Goal: Transaction & Acquisition: Register for event/course

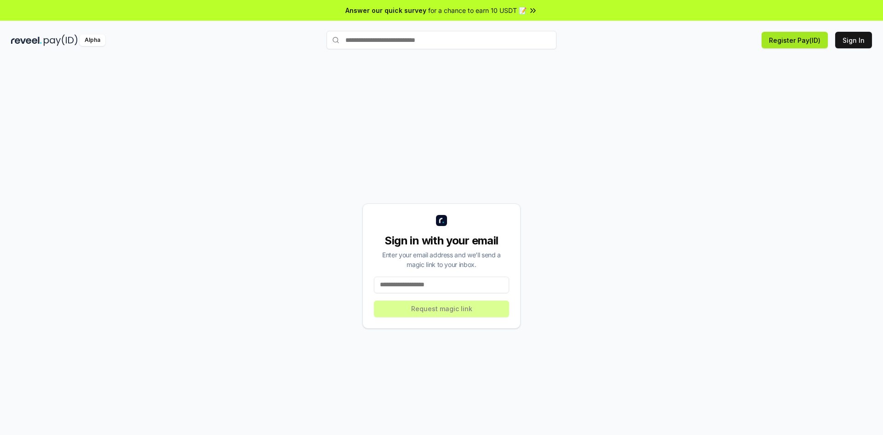
click at [806, 45] on button "Register Pay(ID)" at bounding box center [794, 40] width 66 height 17
click at [463, 292] on input at bounding box center [441, 284] width 135 height 17
type input "*"
click at [872, 45] on div "Alpha Register Pay(ID) Sign In" at bounding box center [441, 40] width 883 height 24
click at [859, 42] on button "Sign In" at bounding box center [853, 40] width 37 height 17
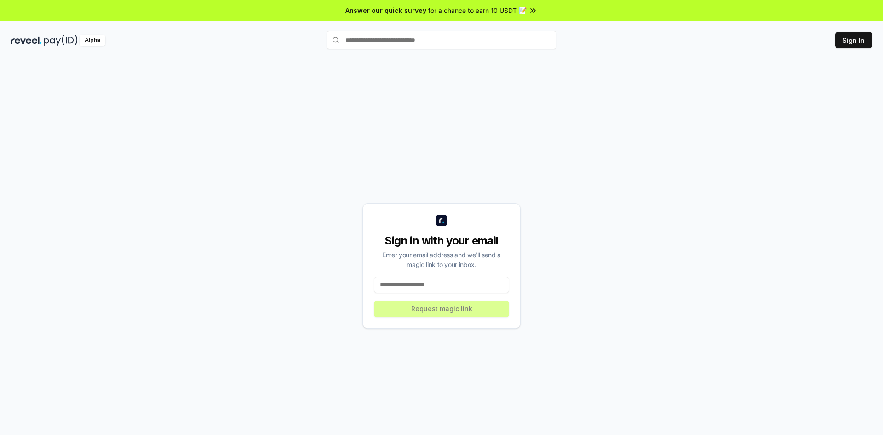
click at [458, 297] on div "Sign in with your email Enter your email address and we’ll send a magic link to…" at bounding box center [441, 265] width 158 height 125
click at [457, 284] on input at bounding box center [441, 284] width 135 height 17
click at [782, 46] on button "Register Pay(ID)" at bounding box center [794, 40] width 66 height 17
click at [457, 291] on input at bounding box center [441, 284] width 135 height 17
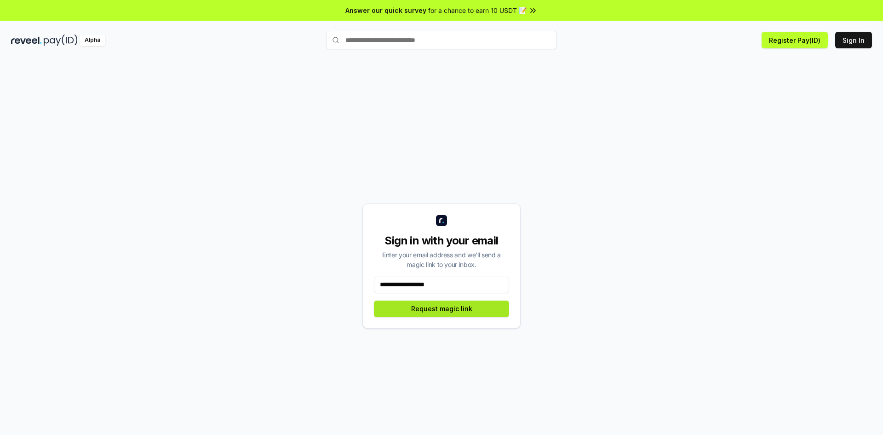
type input "**********"
click at [451, 308] on button "Request magic link" at bounding box center [441, 308] width 135 height 17
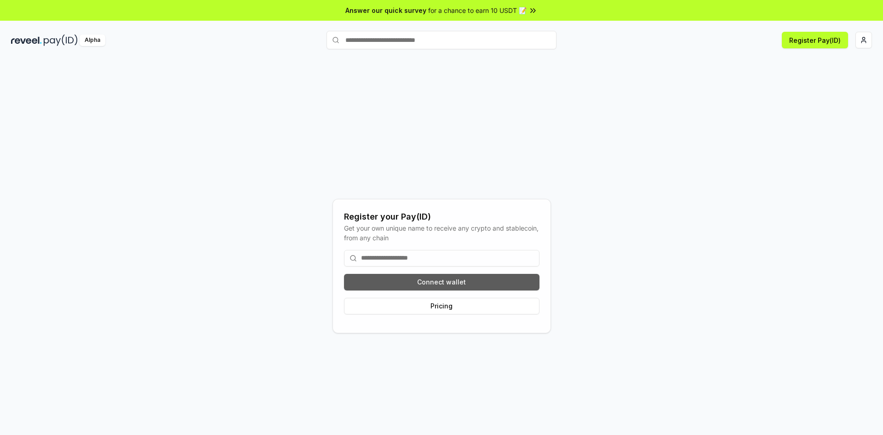
click at [437, 281] on button "Connect wallet" at bounding box center [441, 282] width 195 height 17
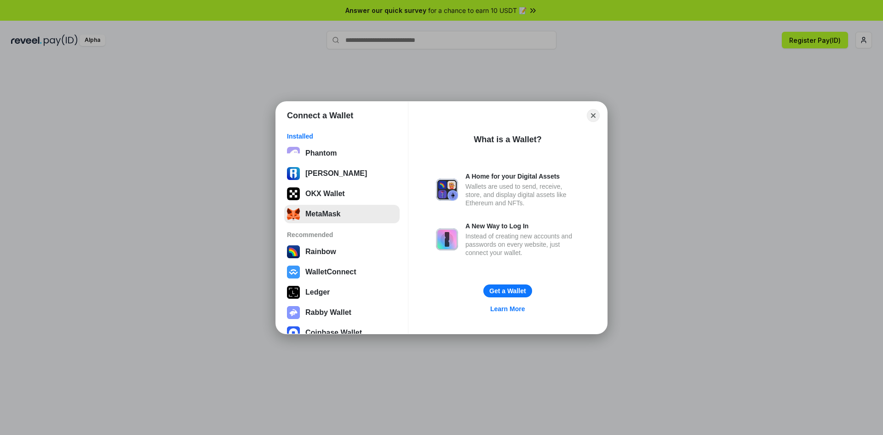
click at [352, 212] on button "MetaMask" at bounding box center [341, 214] width 115 height 18
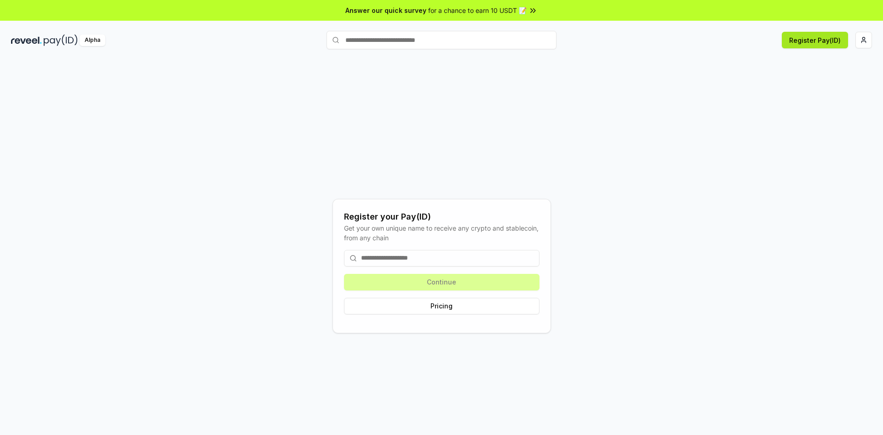
click at [836, 40] on button "Register Pay(ID)" at bounding box center [815, 40] width 66 height 17
click at [871, 34] on html "Answer our quick survey for a chance to earn 10 USDT 📝 Alpha Register Pay(ID) R…" at bounding box center [441, 217] width 883 height 435
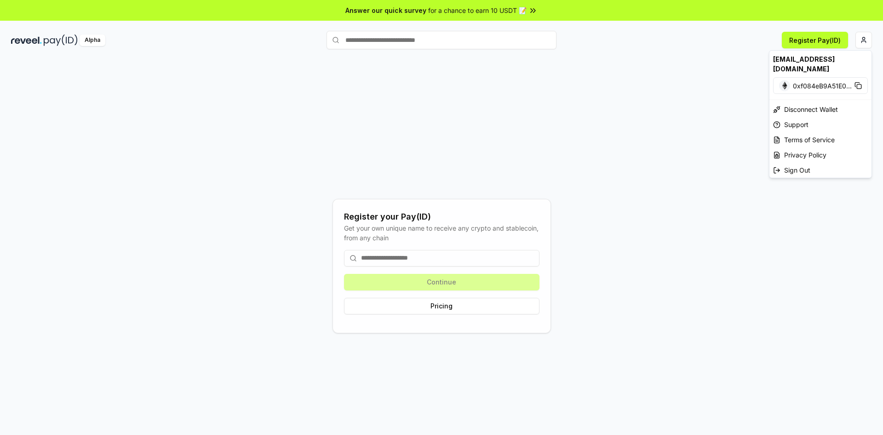
drag, startPoint x: 559, startPoint y: 78, endPoint x: 394, endPoint y: 74, distance: 164.7
click at [559, 78] on html "Answer our quick survey for a chance to earn 10 USDT 📝 Alpha Register Pay(ID) R…" at bounding box center [441, 217] width 883 height 435
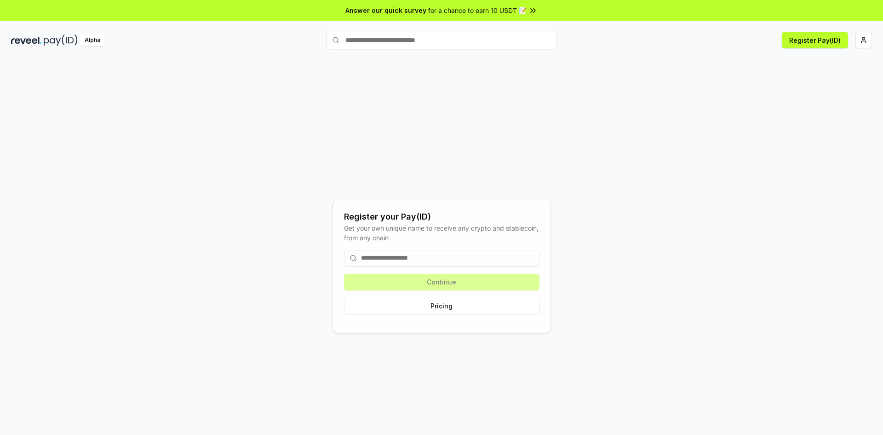
click at [48, 45] on img at bounding box center [61, 39] width 34 height 11
click at [392, 10] on span "Answer our quick survey" at bounding box center [385, 11] width 81 height 10
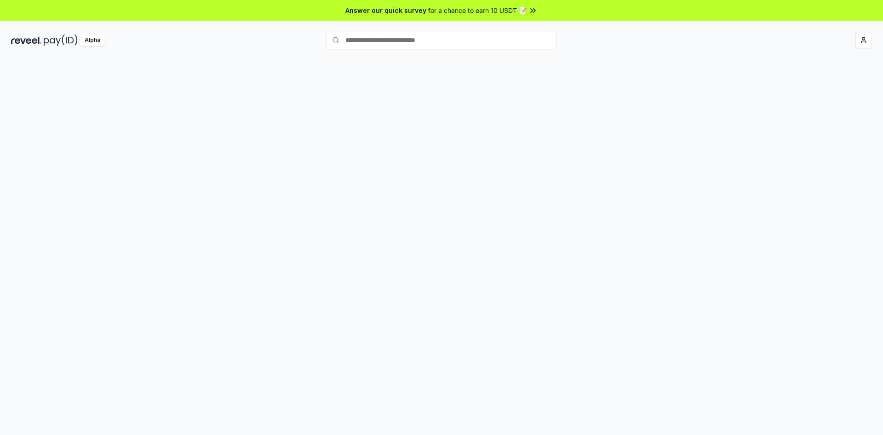
click at [35, 40] on img at bounding box center [26, 39] width 31 height 11
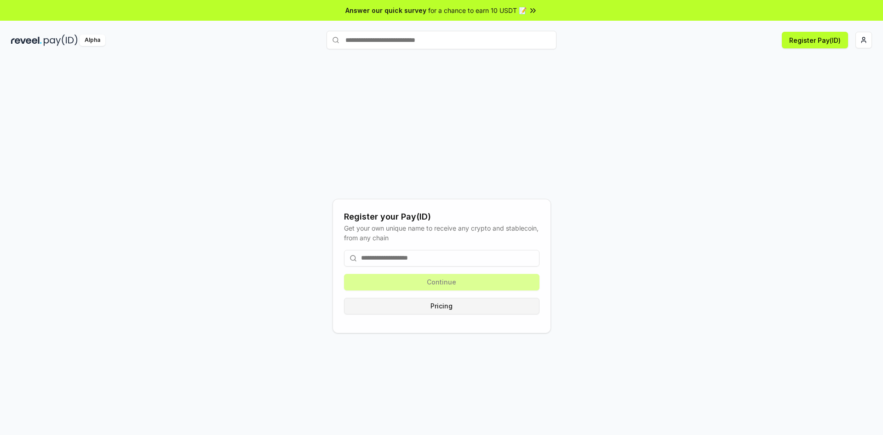
click at [470, 301] on button "Pricing" at bounding box center [441, 306] width 195 height 17
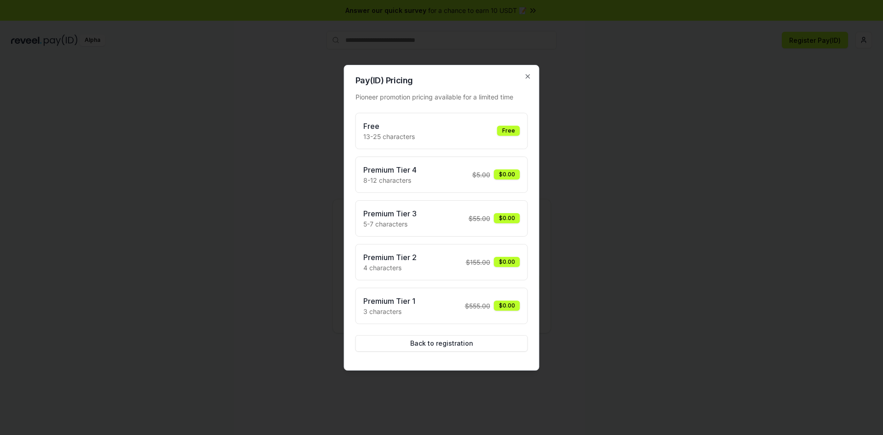
click at [473, 121] on div "Free 13-25 characters Free" at bounding box center [441, 130] width 157 height 21
click at [471, 131] on div "Free 13-25 characters Free" at bounding box center [441, 130] width 157 height 21
click at [483, 130] on div "Free 13-25 characters Free" at bounding box center [441, 130] width 157 height 21
click at [431, 341] on button "Back to registration" at bounding box center [441, 343] width 172 height 17
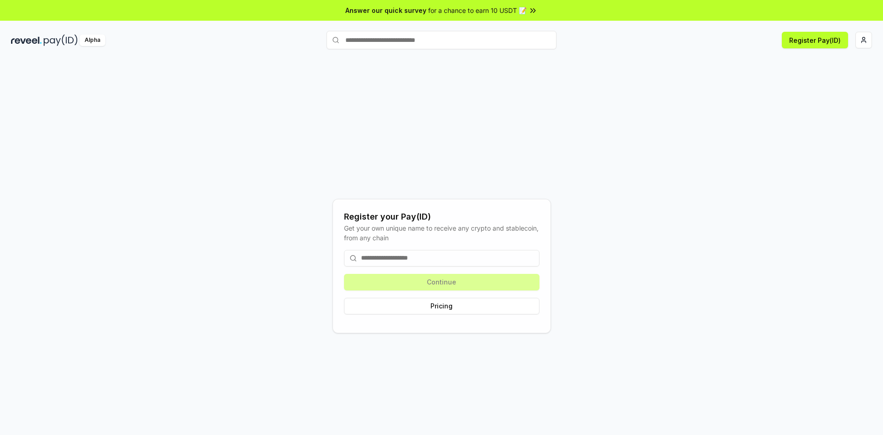
click at [451, 258] on input at bounding box center [441, 258] width 195 height 17
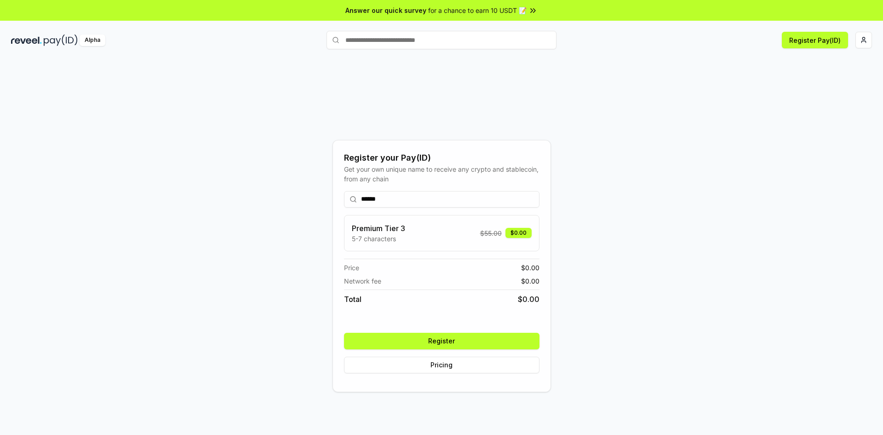
type input "******"
click at [455, 335] on button "Register" at bounding box center [441, 340] width 195 height 17
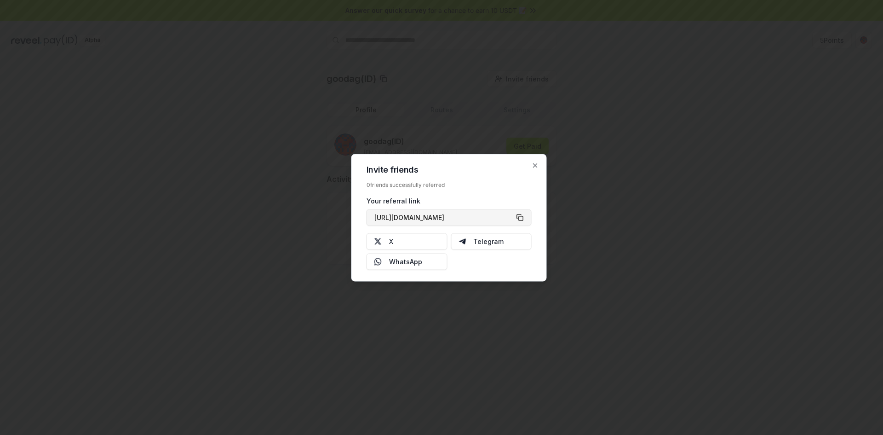
click at [517, 216] on button "https://reveel.id/refer/goodag" at bounding box center [448, 217] width 165 height 17
click at [532, 169] on div "Invite friends 0 friends successfully referred Your referral link https://revee…" at bounding box center [448, 217] width 195 height 127
click at [532, 166] on icon "button" at bounding box center [535, 164] width 7 height 7
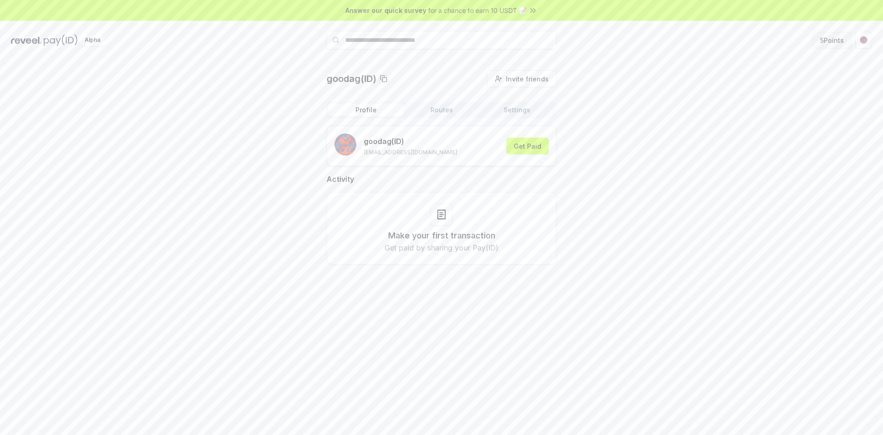
click at [844, 36] on button "5 Points" at bounding box center [832, 40] width 40 height 17
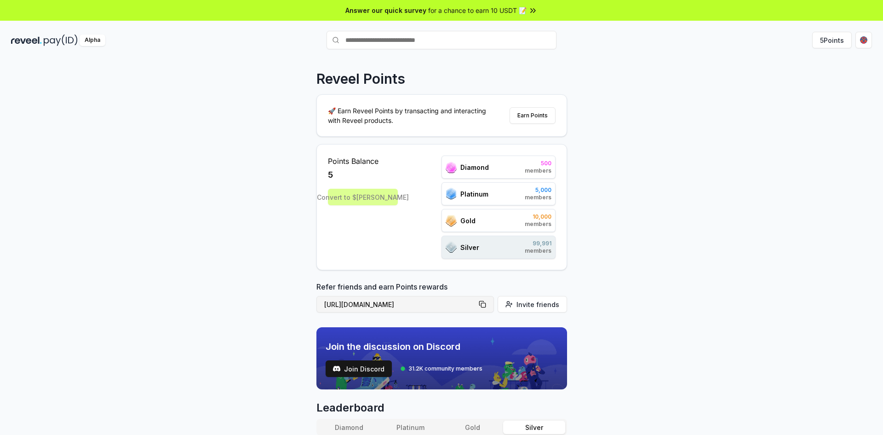
click at [489, 303] on button "https://reveel.id/refer/goodag" at bounding box center [404, 304] width 177 height 17
click at [540, 124] on div "🚀 Earn Reveel Points by transacting and interacting with Reveel products. Earn …" at bounding box center [442, 115] width 250 height 41
click at [540, 118] on button "Earn Points" at bounding box center [533, 115] width 46 height 17
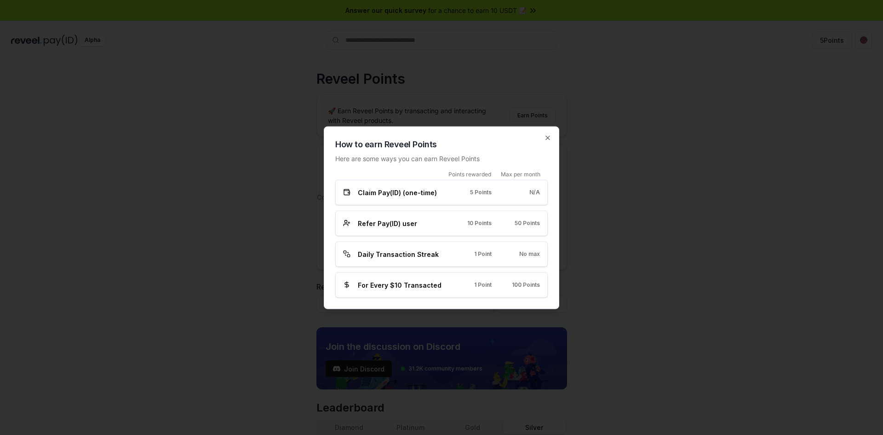
click at [546, 142] on h2 "How to earn Reveel Points" at bounding box center [441, 143] width 212 height 13
click at [549, 137] on icon "button" at bounding box center [547, 137] width 7 height 7
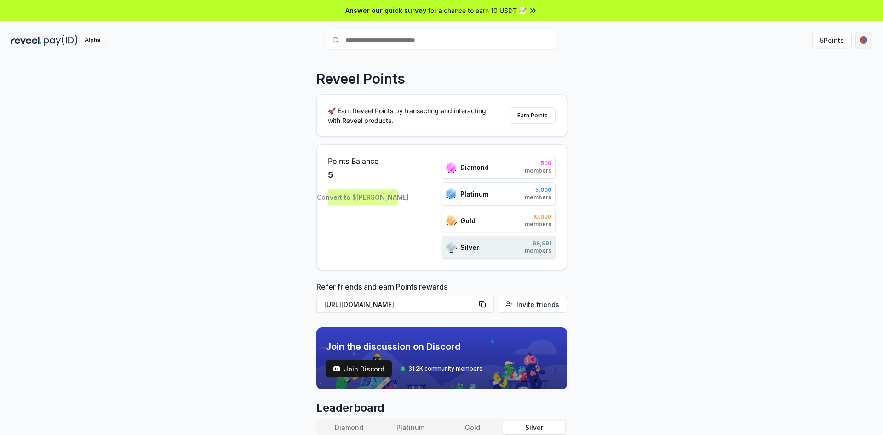
click at [859, 34] on html "Answer our quick survey for a chance to earn 10 USDT 📝 Alpha 5 Points Reveel Po…" at bounding box center [441, 217] width 883 height 435
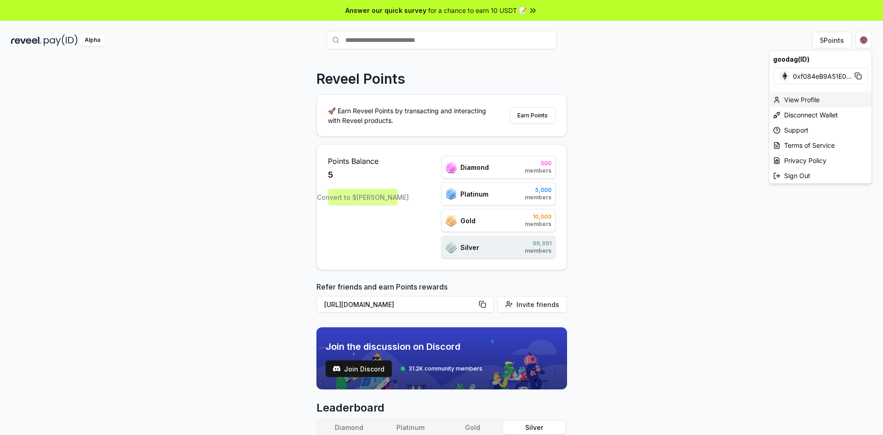
click at [815, 93] on div "View Profile" at bounding box center [820, 99] width 102 height 15
